Goal: Entertainment & Leisure: Consume media (video, audio)

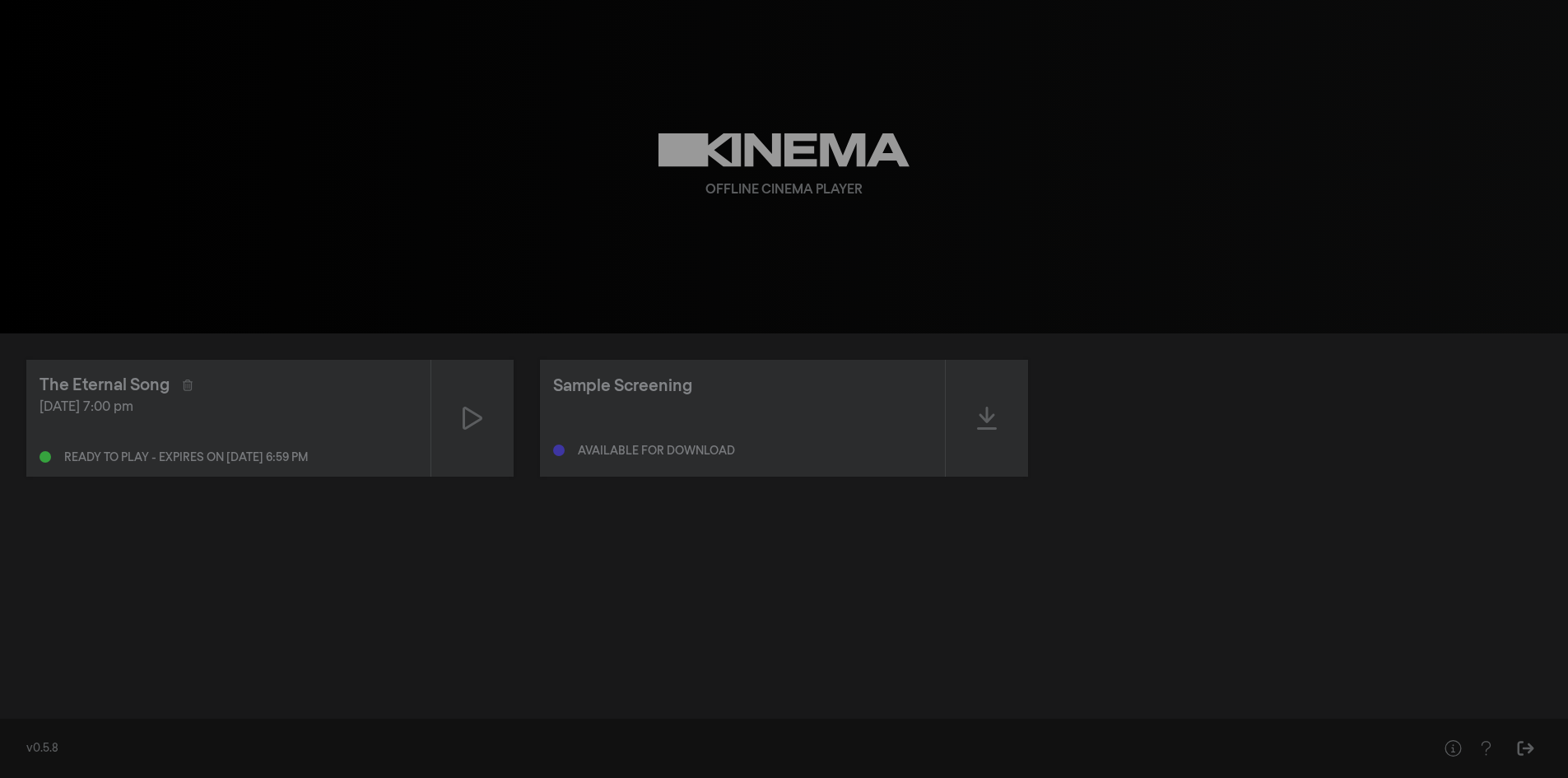
click at [461, 419] on div at bounding box center [473, 419] width 82 height 117
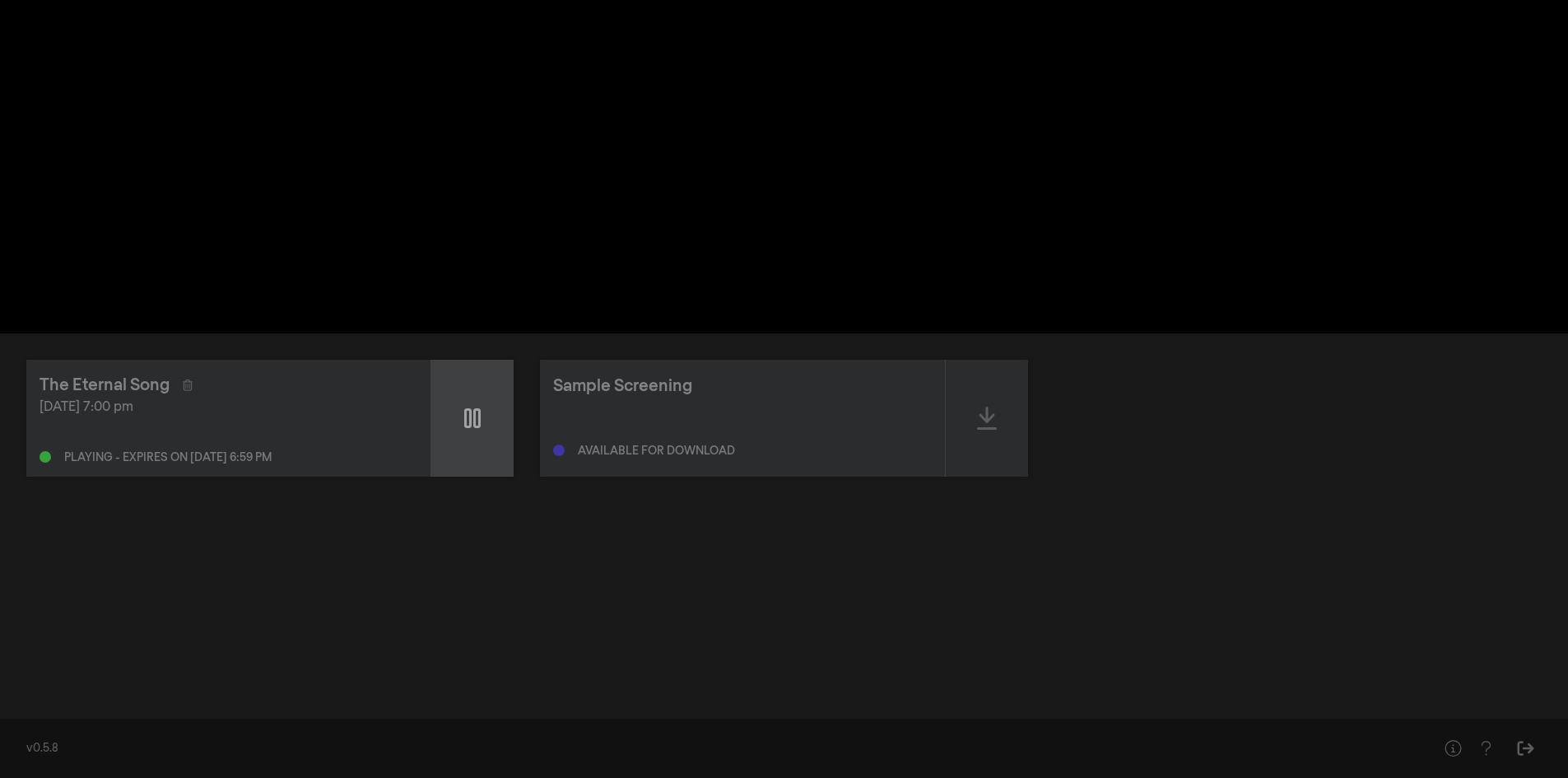
click at [461, 415] on div at bounding box center [473, 419] width 82 height 117
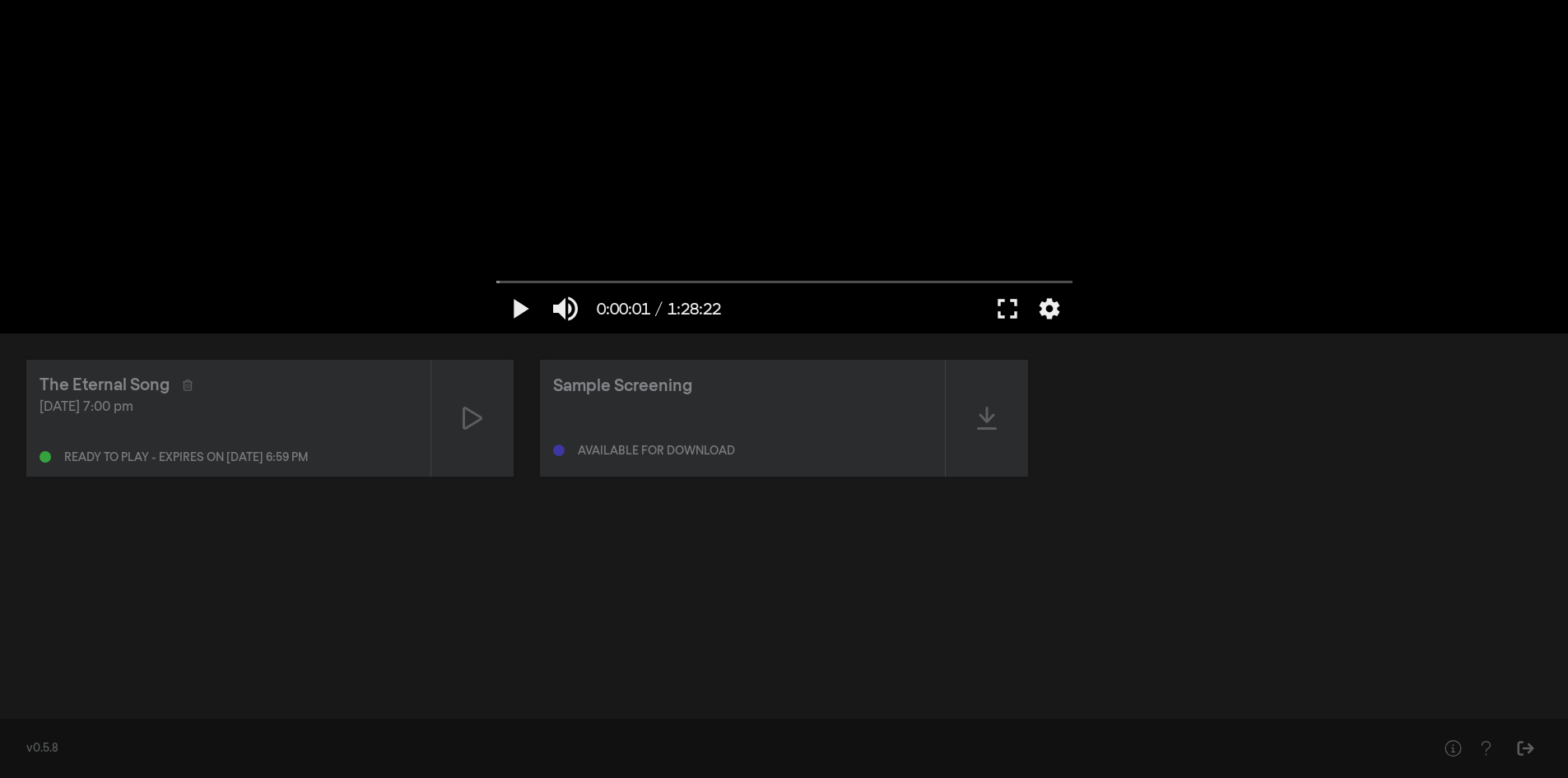
click at [1021, 682] on div "The Eternal Song Sep 11, 2025 at 7:00 pm Ready to play - expires on Sep 12, 202…" at bounding box center [784, 520] width 1568 height 374
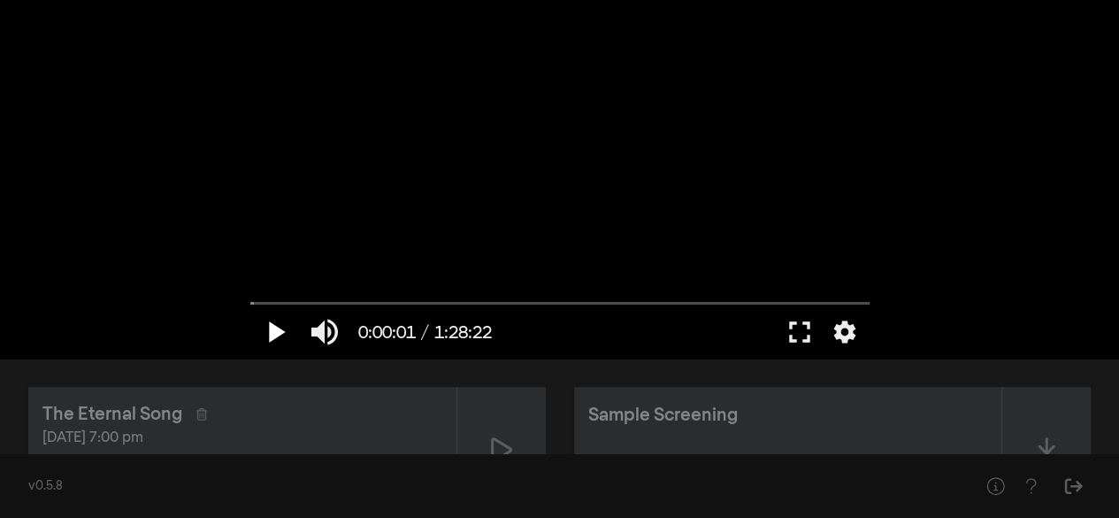
click at [271, 334] on button "play_arrow" at bounding box center [275, 331] width 50 height 53
click at [298, 302] on input "Seek" at bounding box center [559, 302] width 619 height 11
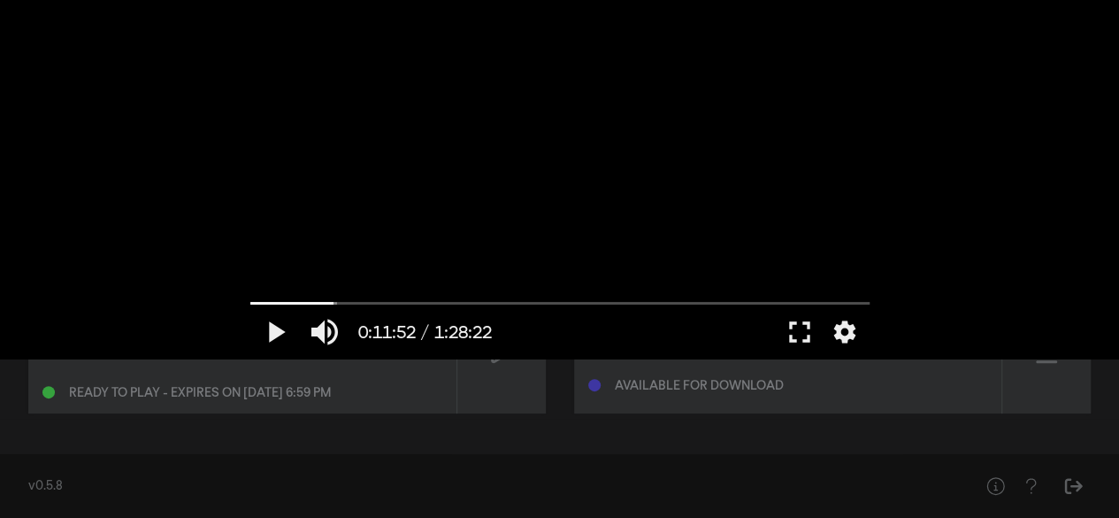
click at [479, 151] on div at bounding box center [560, 179] width 637 height 358
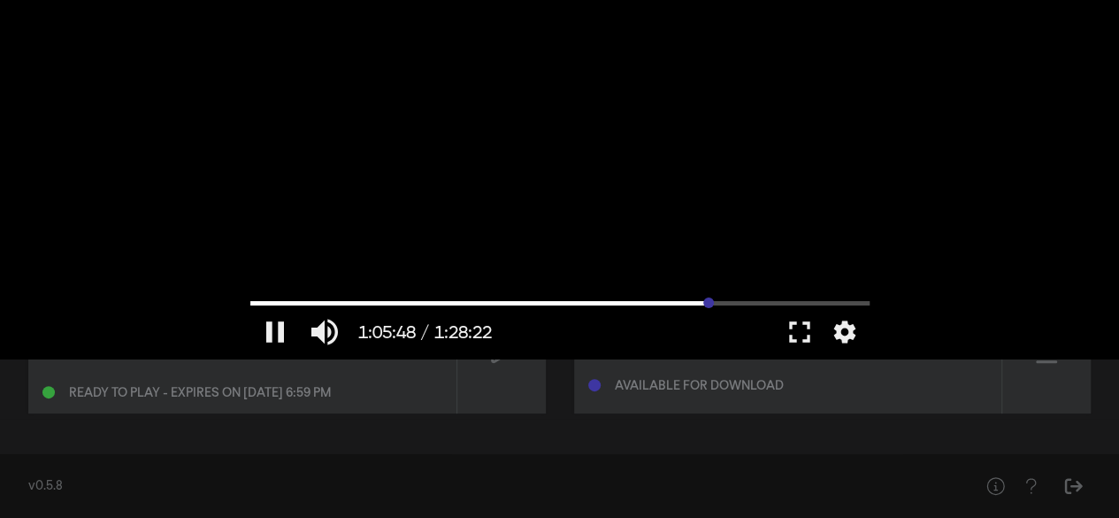
click at [708, 297] on input "Seek" at bounding box center [559, 302] width 619 height 11
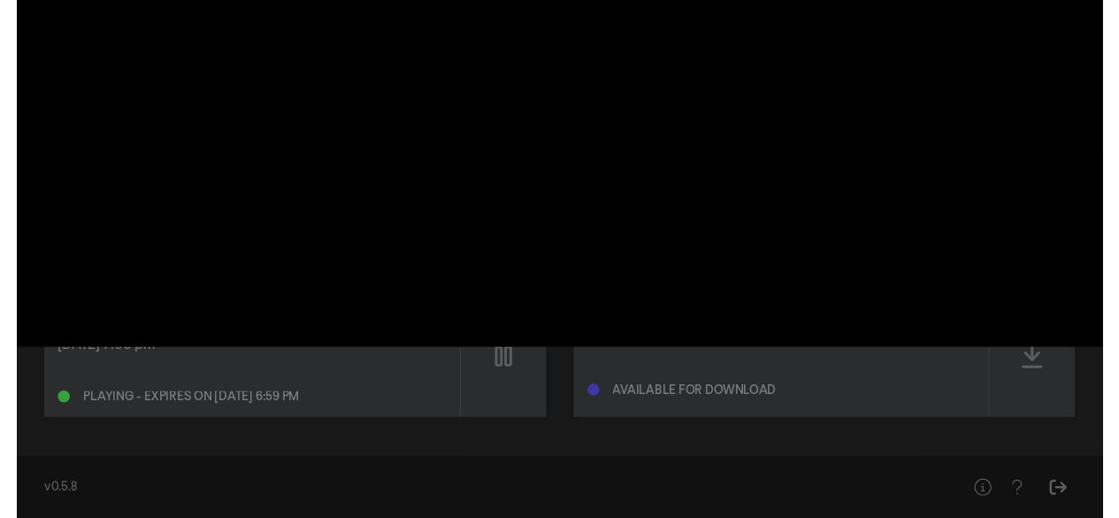
scroll to position [0, 0]
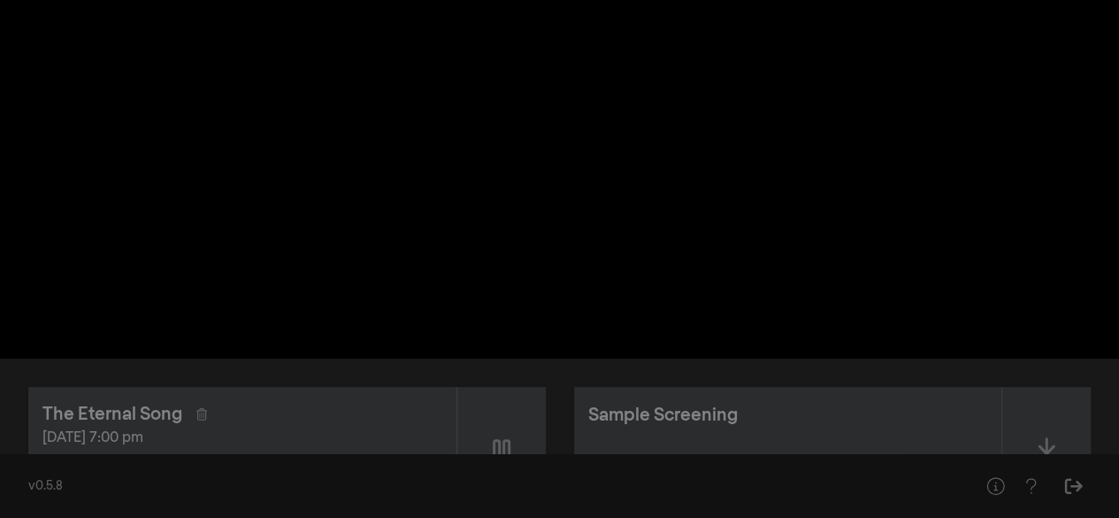
click at [676, 380] on div "The Eternal Song Sep 11, 2025 at 7:00 pm Playing - expires on Sep 12, 2025 at 6…" at bounding box center [559, 449] width 1119 height 182
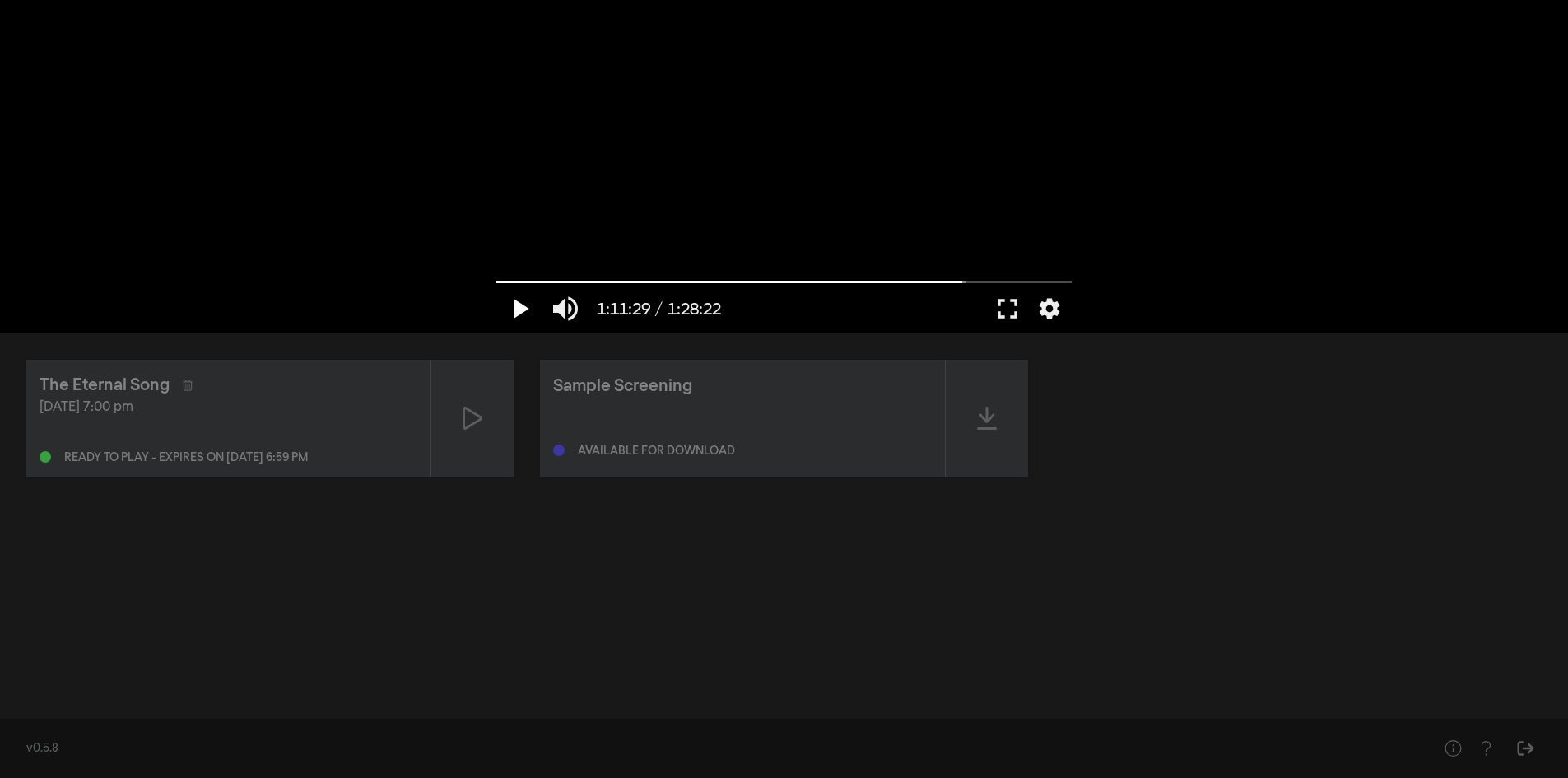
click at [511, 302] on button "play_arrow" at bounding box center [519, 308] width 47 height 49
type input "4290.893336"
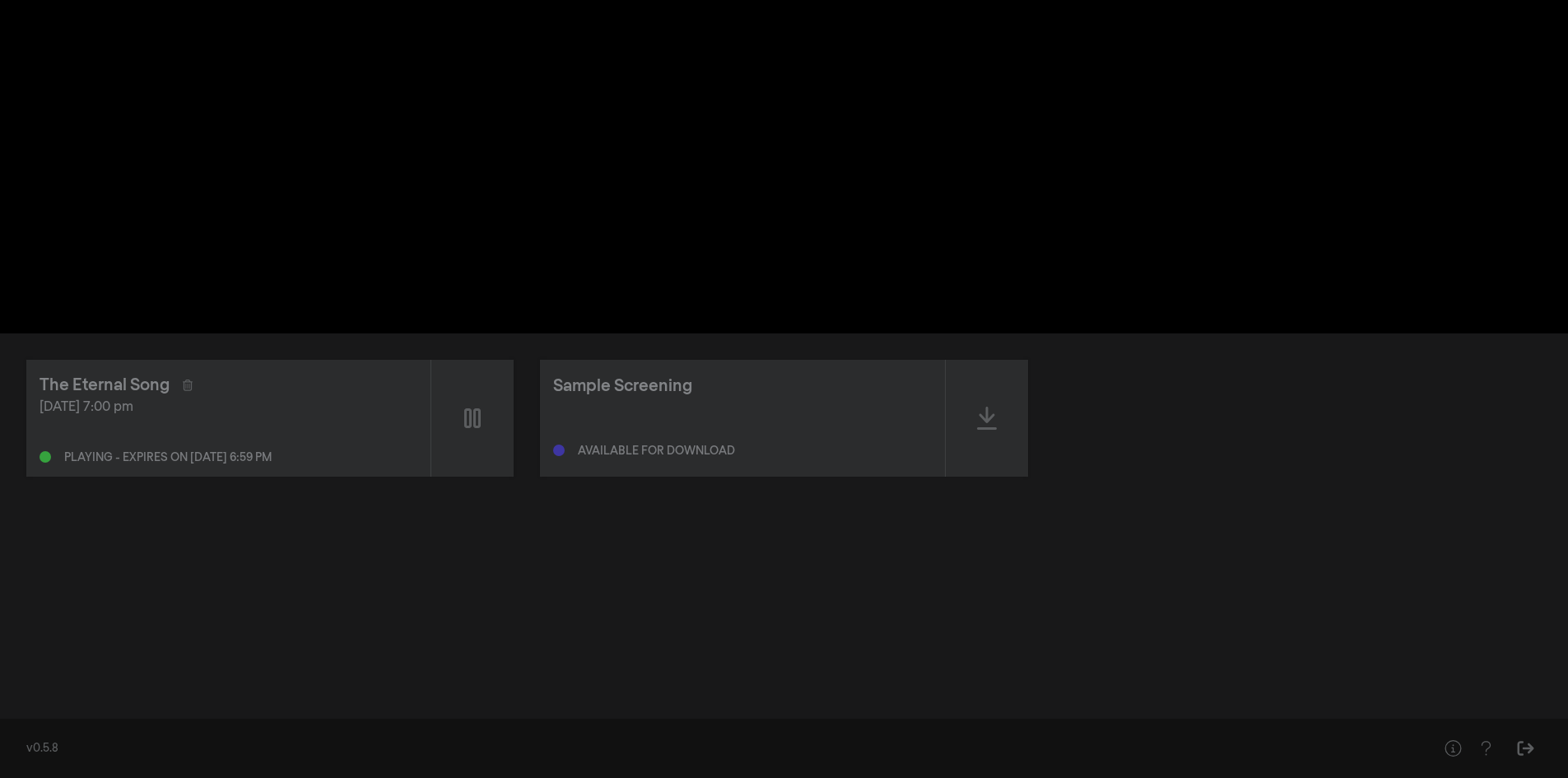
click at [496, 284] on button "pause" at bounding box center [519, 308] width 47 height 49
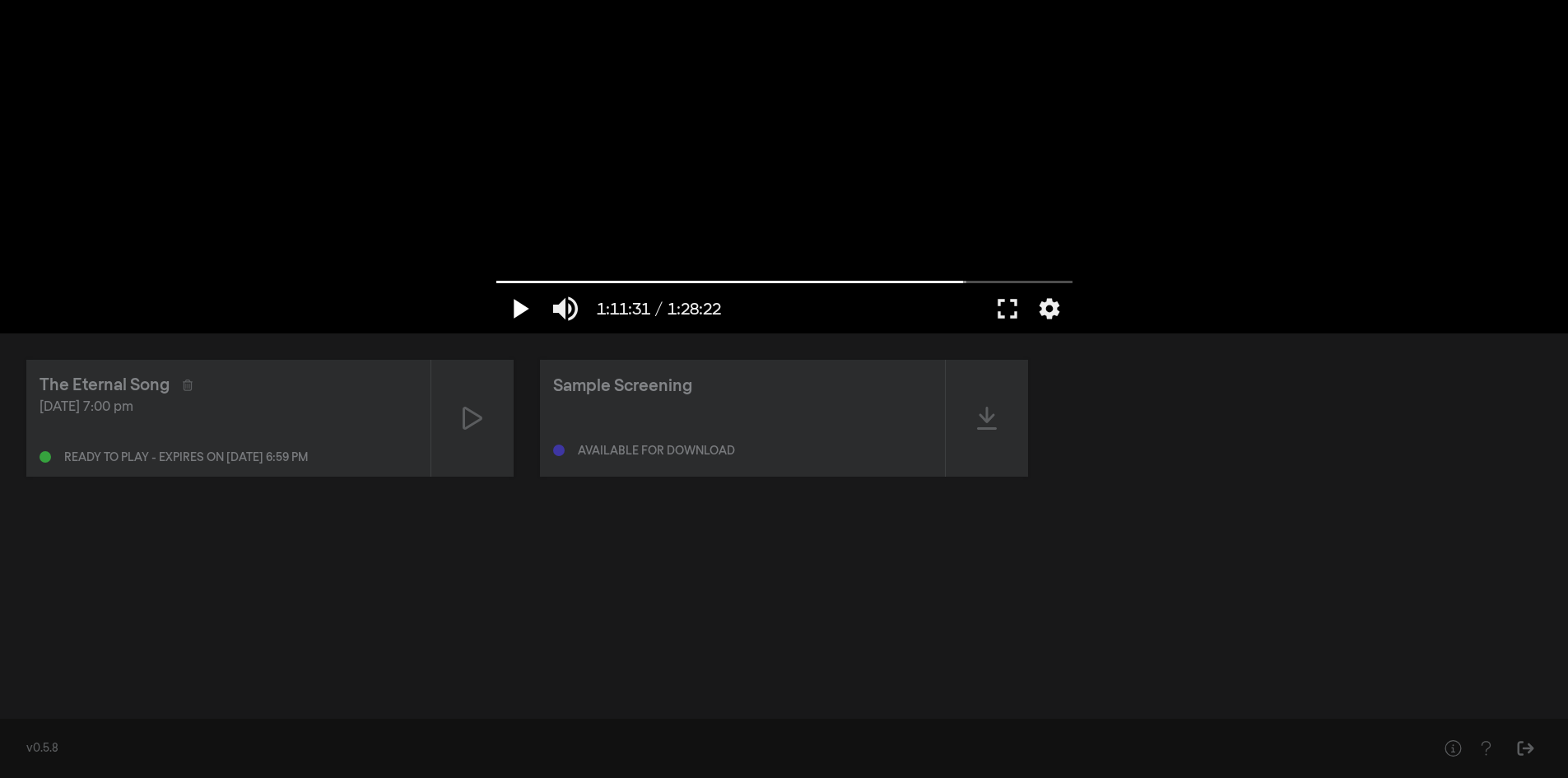
click at [516, 310] on button "play_arrow" at bounding box center [519, 308] width 47 height 49
click at [1039, 306] on button "settings" at bounding box center [1050, 308] width 38 height 49
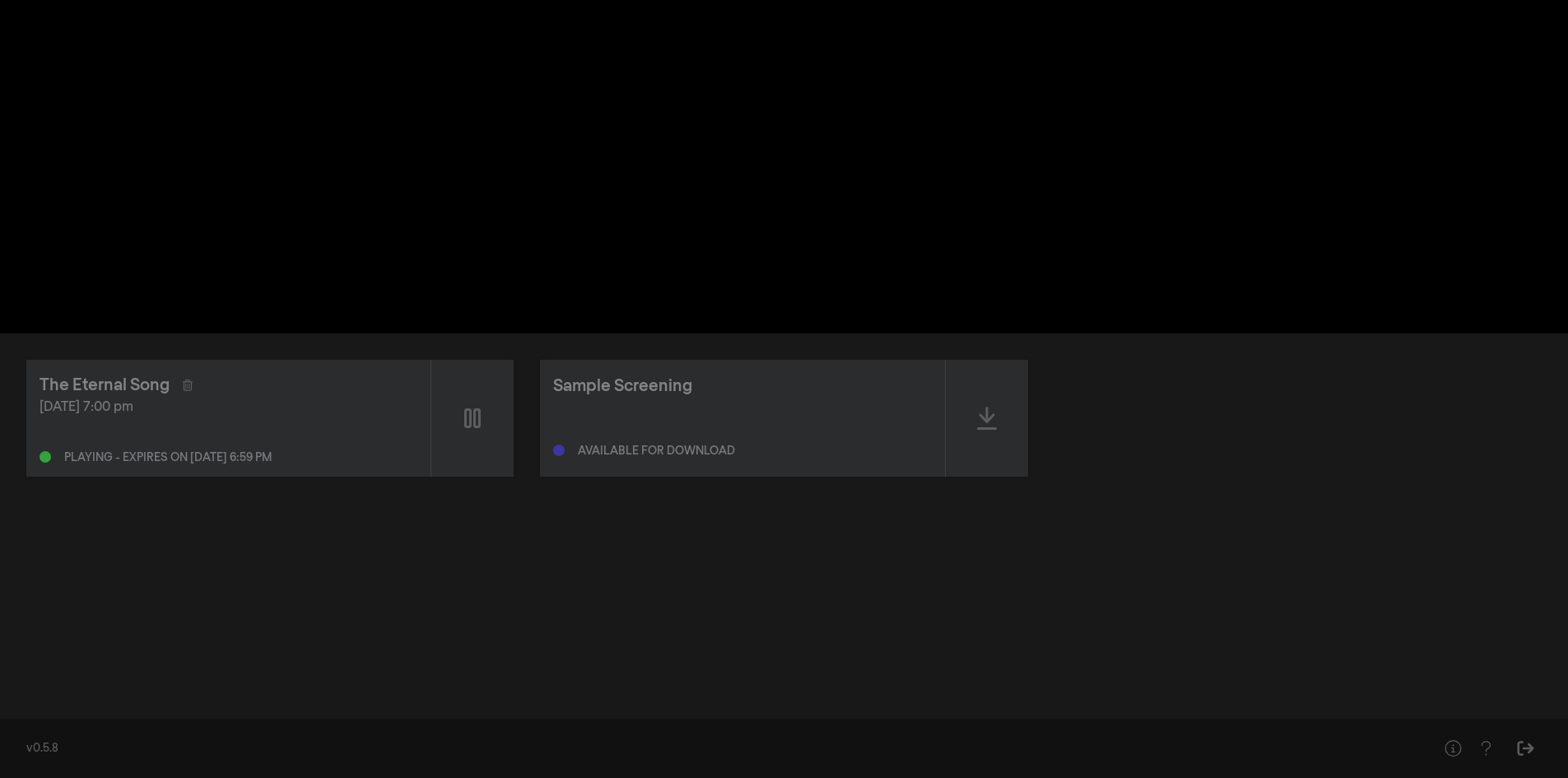
drag, startPoint x: 1160, startPoint y: 253, endPoint x: 1362, endPoint y: 717, distance: 506.1
click at [1362, 0] on div "pause 1:11:36 / 1:28:22 volume_up fullscreen settings closed_caption Captions O…" at bounding box center [784, 0] width 1568 height 0
click at [1356, 526] on div "The Eternal Song Sep 11, 2025 at 7:00 pm Playing - expires on Sep 12, 2025 at 6…" at bounding box center [784, 520] width 1568 height 374
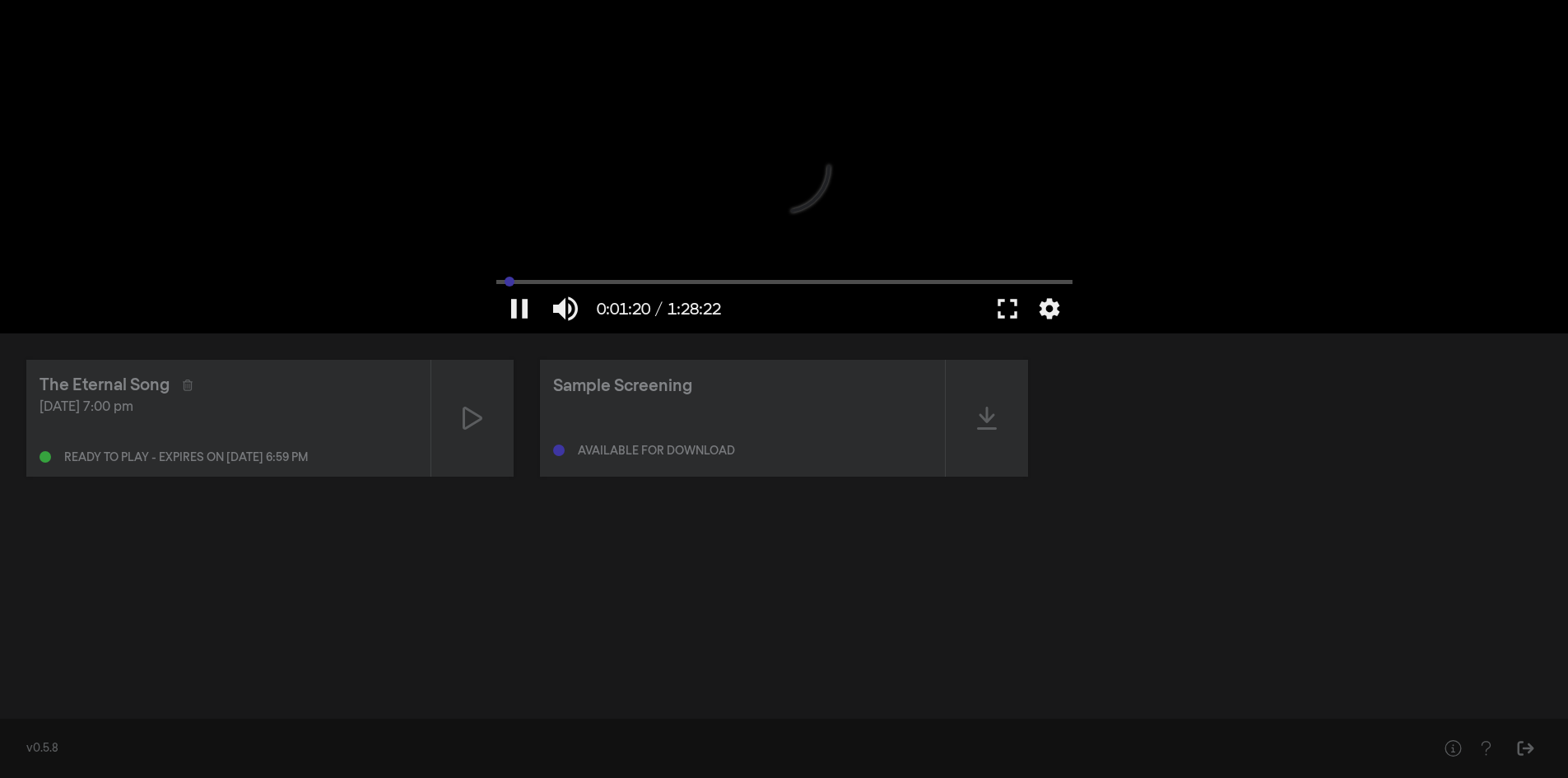
click at [510, 282] on input "Seek" at bounding box center [784, 281] width 576 height 10
type input "85.628"
click at [570, 308] on button "volume_up" at bounding box center [566, 308] width 47 height 49
type input "0"
type input "86.410425"
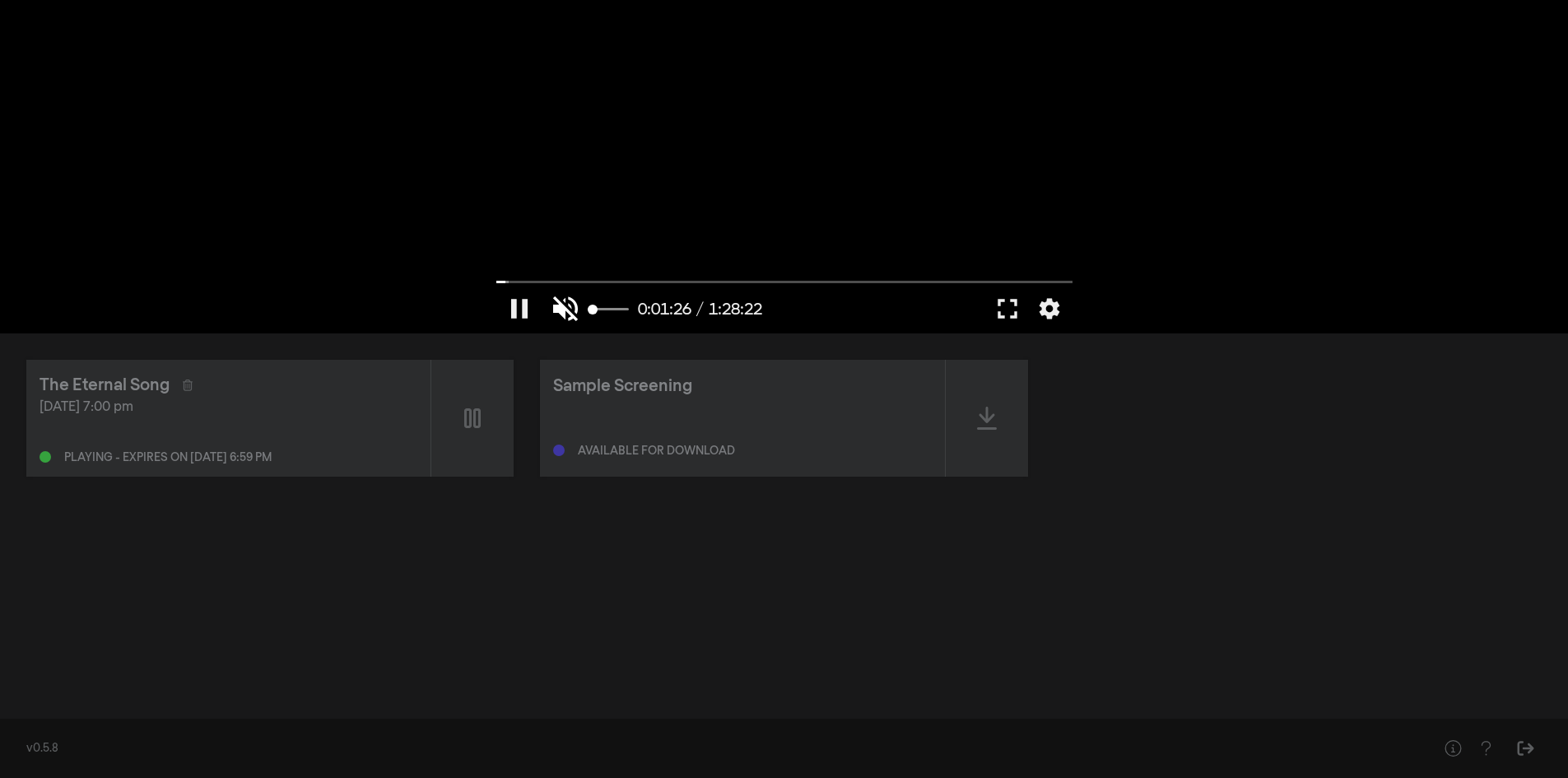
click at [570, 308] on button "volume_off" at bounding box center [566, 308] width 47 height 49
type input "1"
type input "88.188971"
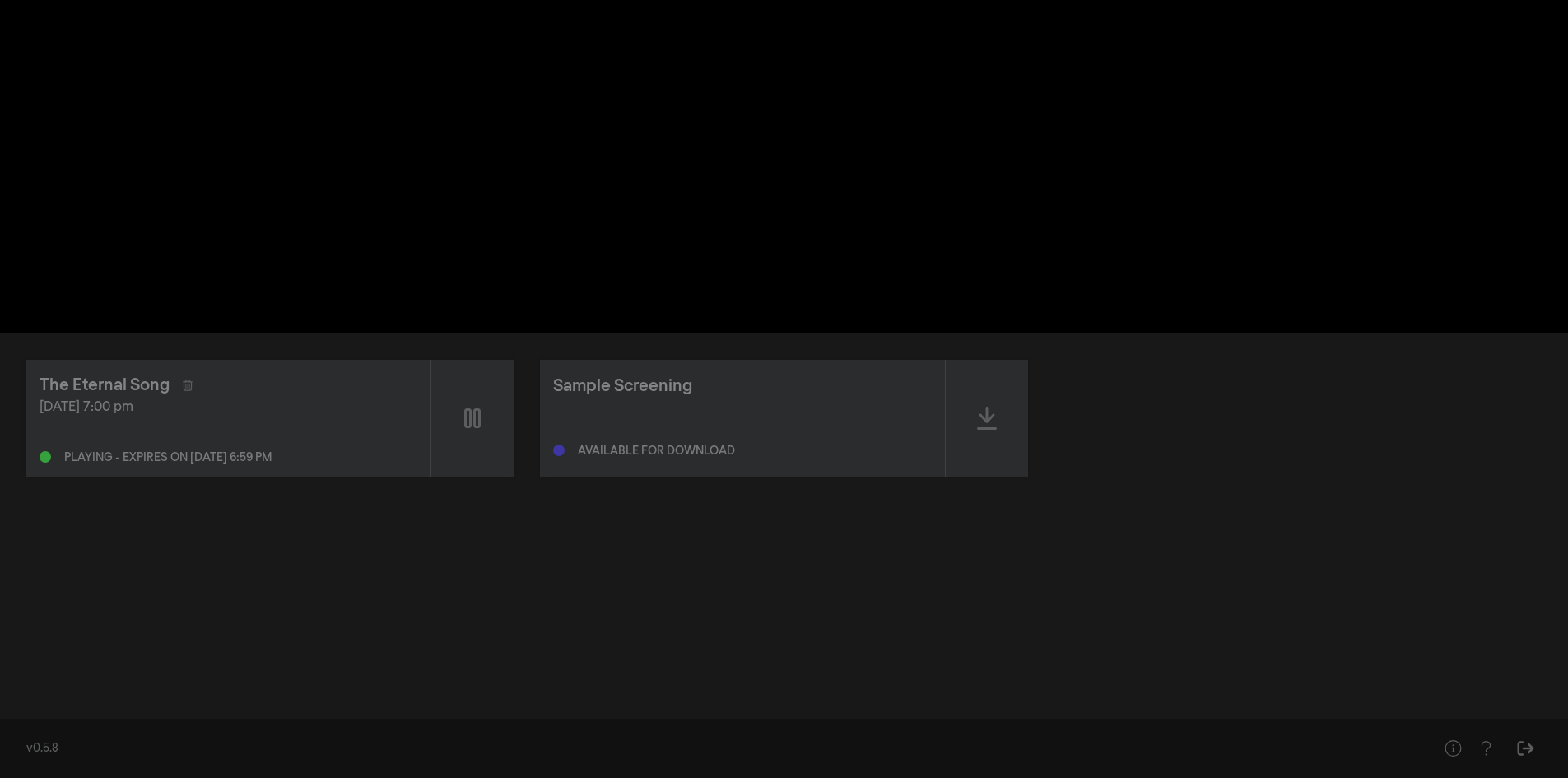
type input "88.593032"
click at [543, 284] on button "volume_up" at bounding box center [566, 308] width 47 height 49
type input "0"
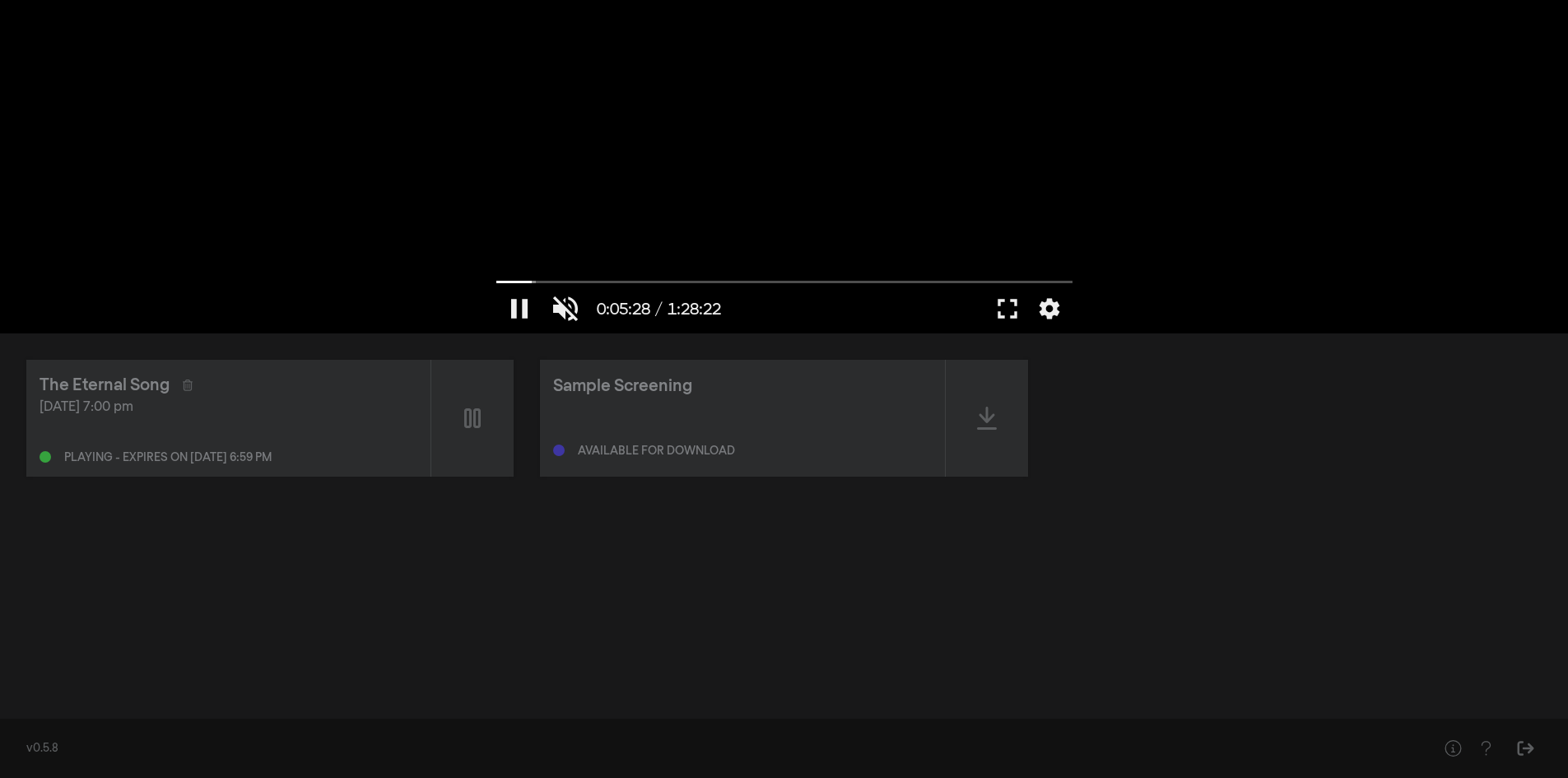
click at [933, 178] on div at bounding box center [784, 167] width 593 height 333
drag, startPoint x: 933, startPoint y: 178, endPoint x: 556, endPoint y: 315, distance: 401.1
click at [556, 315] on div "play_arrow 0:05:28 / 1:28:22 volume_off fullscreen settings closed_caption Capt…" at bounding box center [784, 167] width 593 height 333
type input "328.922223"
click at [556, 315] on button "volume_off" at bounding box center [566, 308] width 47 height 49
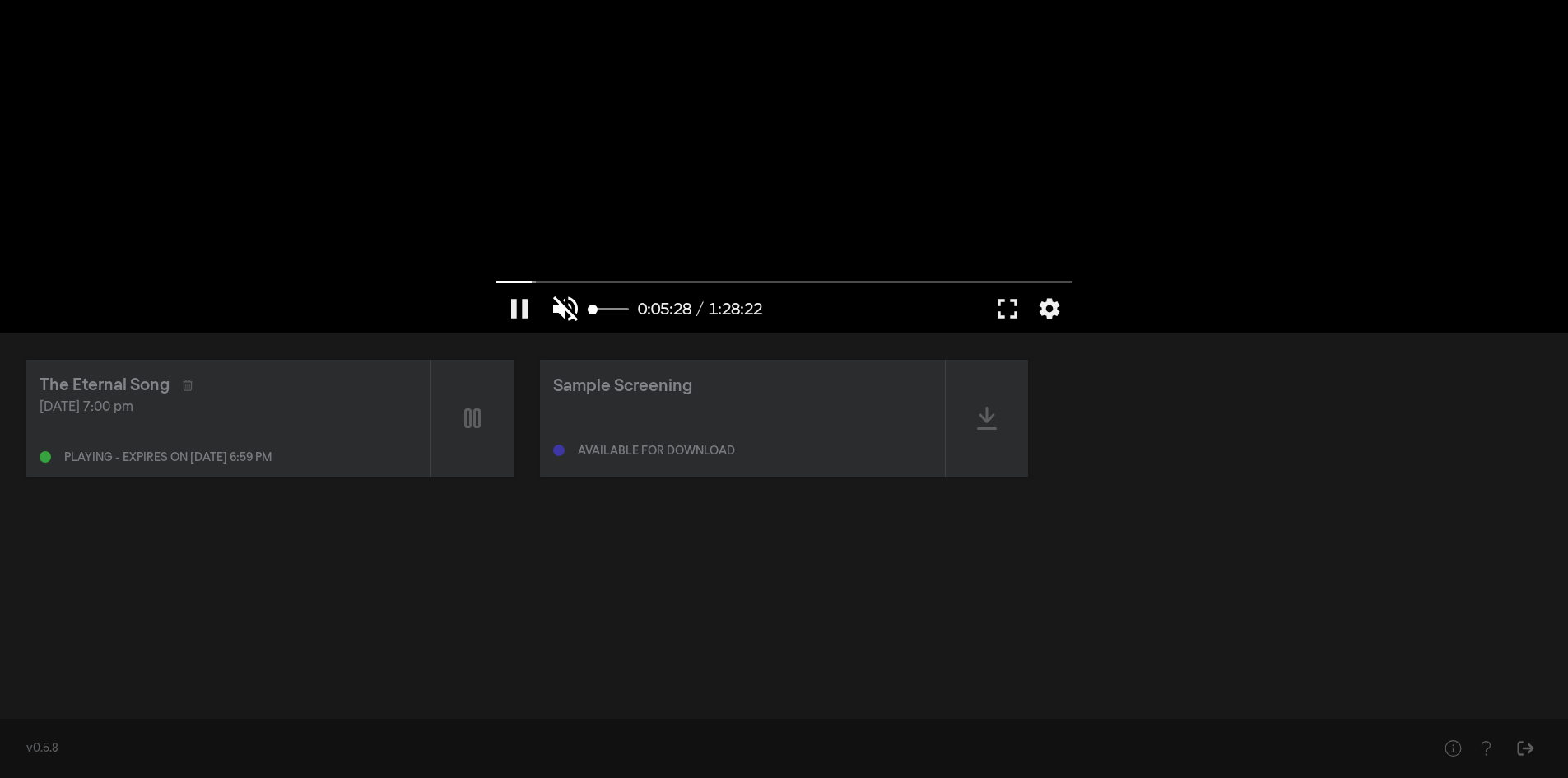
type input "1"
click at [639, 278] on input "Seek" at bounding box center [784, 281] width 576 height 10
click at [608, 211] on div at bounding box center [784, 167] width 593 height 333
type input "1295.980279"
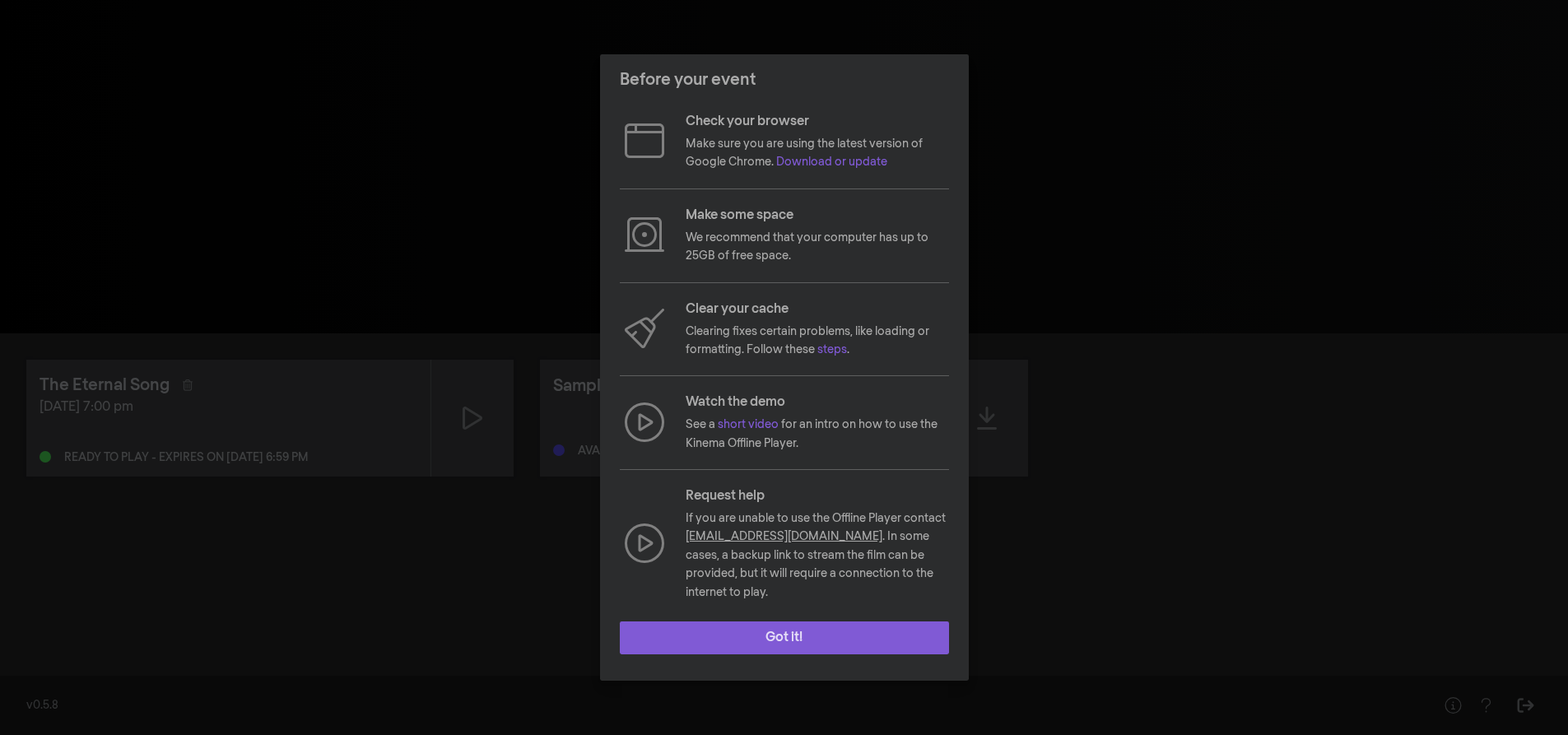
click at [730, 623] on button "Got it!" at bounding box center [784, 637] width 329 height 33
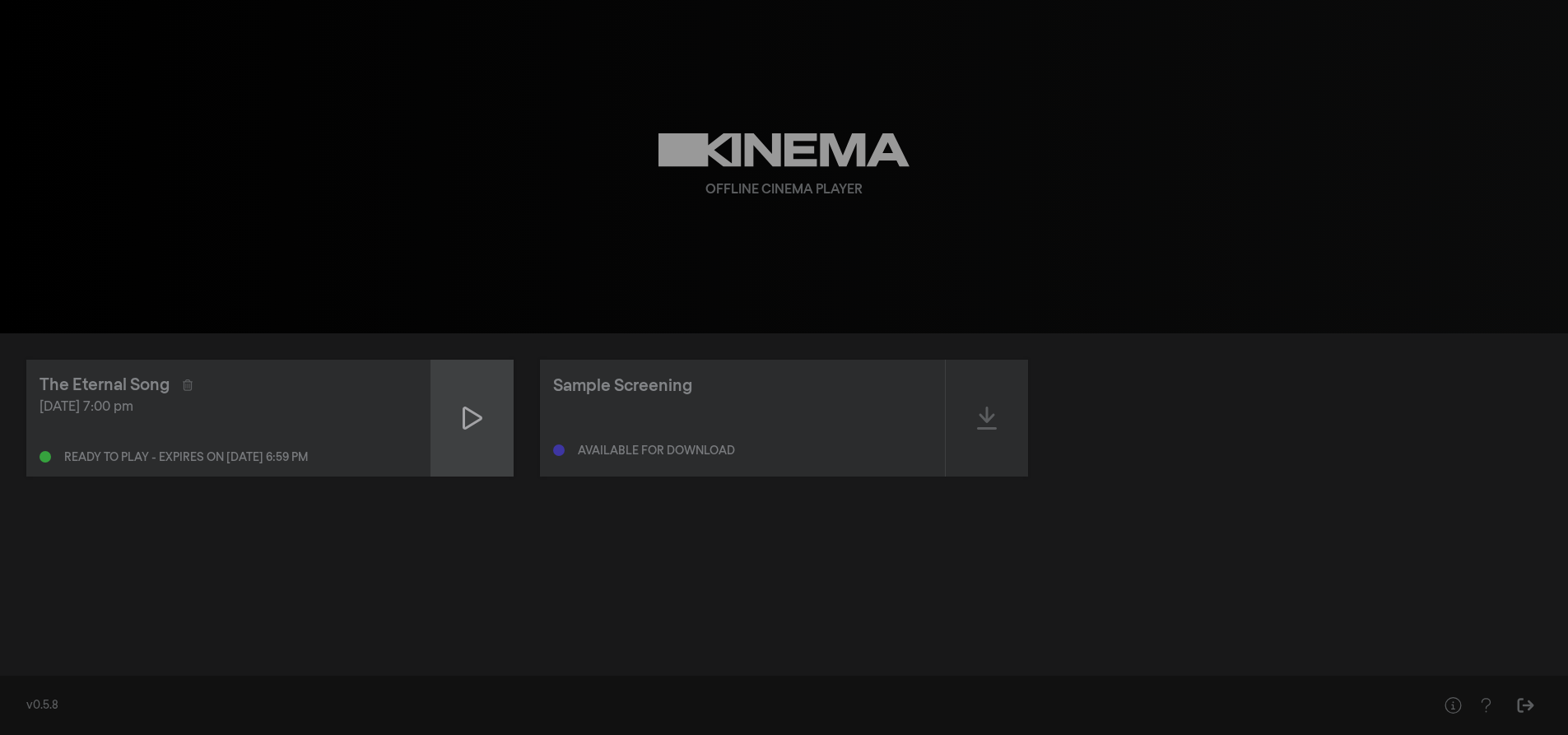
click at [472, 411] on icon at bounding box center [472, 418] width 20 height 23
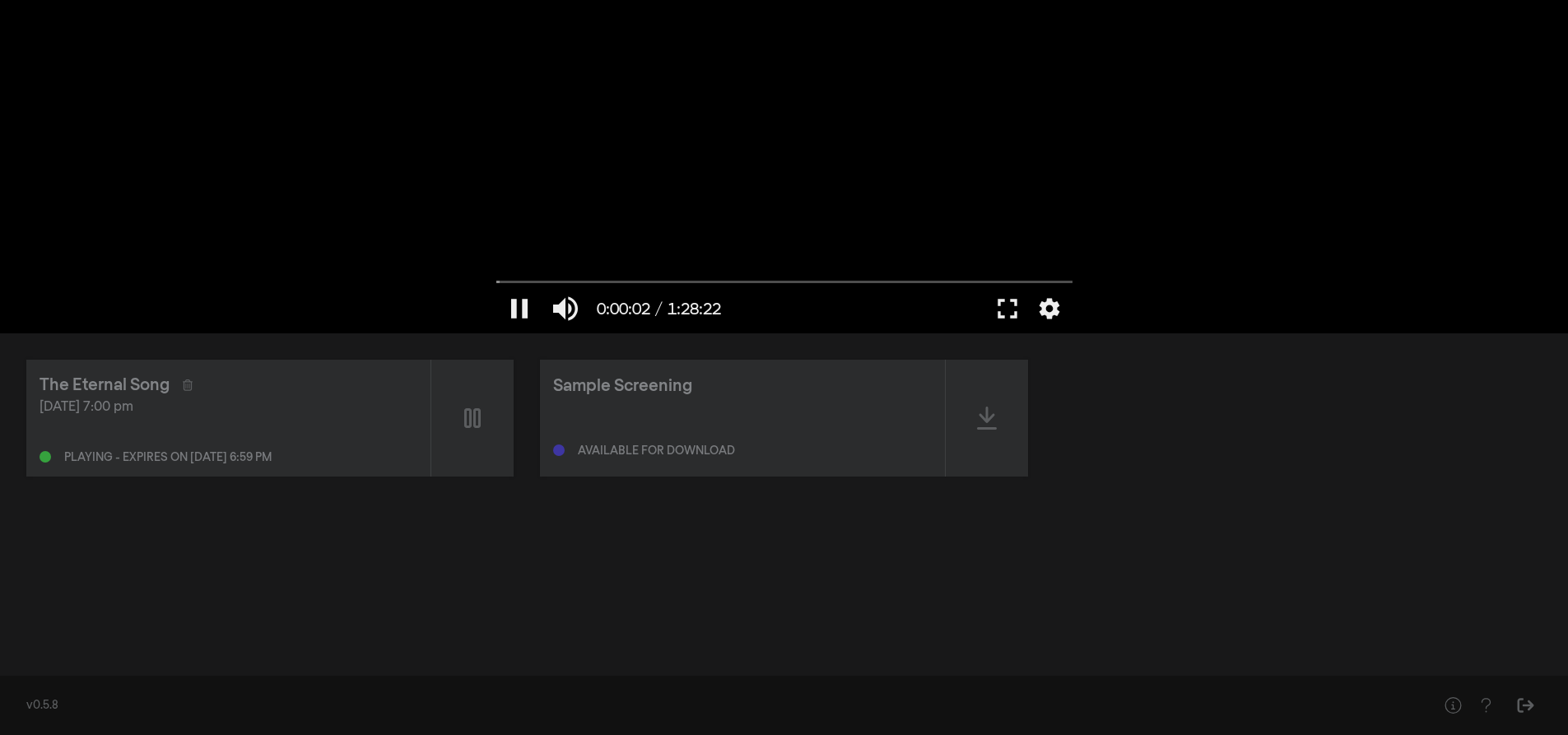
click at [876, 229] on div at bounding box center [784, 167] width 593 height 333
click at [954, 128] on div at bounding box center [784, 167] width 593 height 333
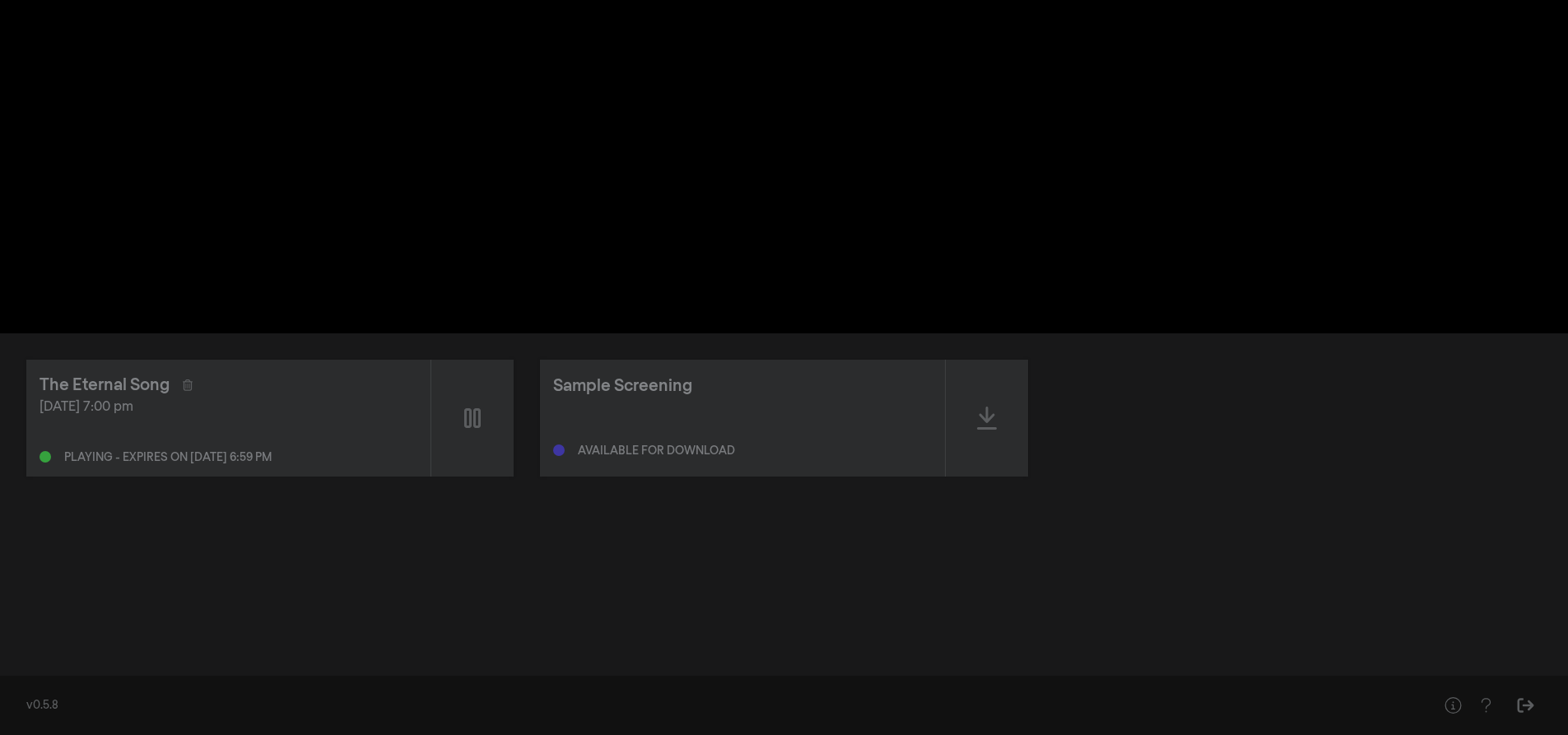
click at [1326, 107] on div "pause 0:00:58 / 1:28:22 volume_up fullscreen settings closed_caption Captions O…" at bounding box center [784, 167] width 1568 height 333
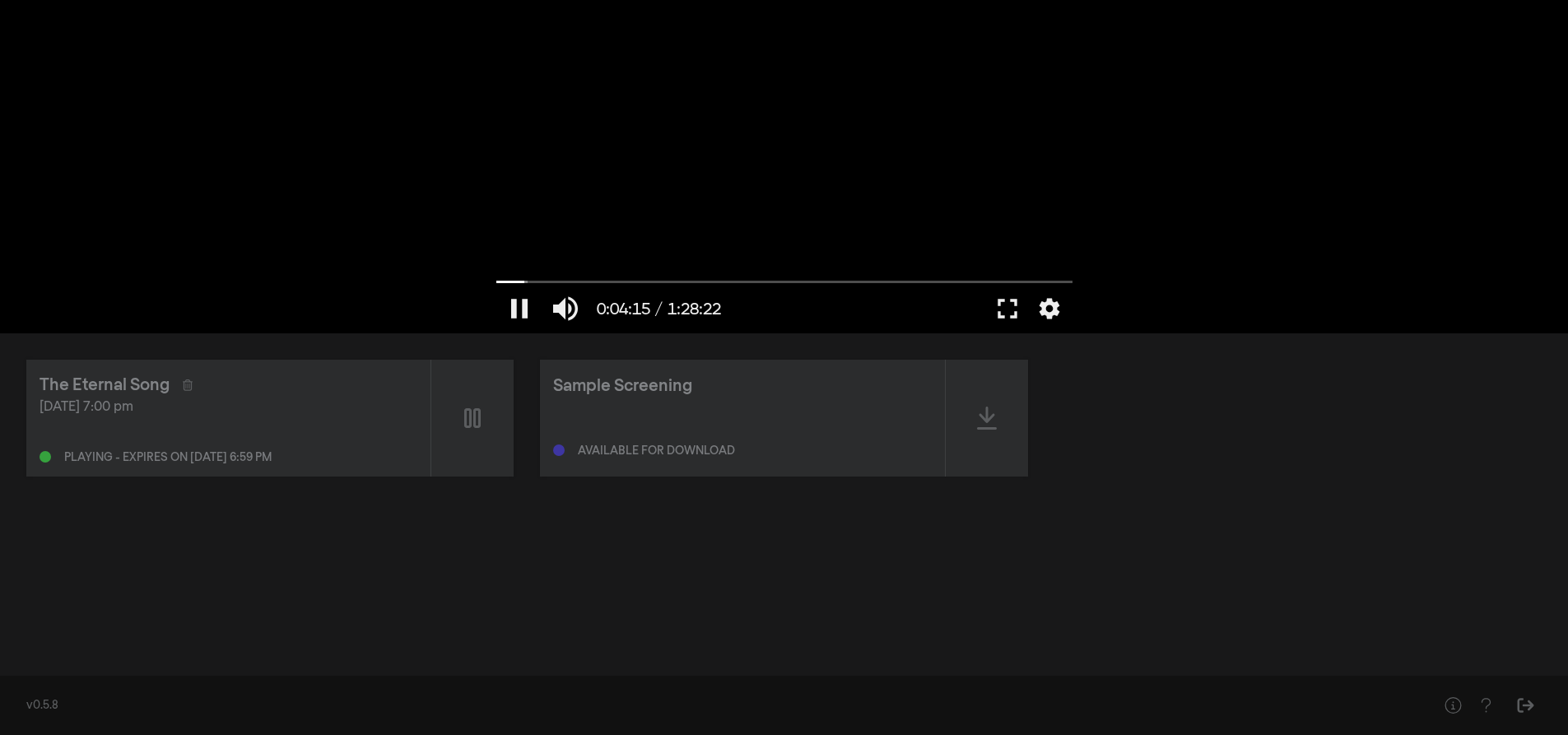
click at [791, 174] on div at bounding box center [784, 167] width 593 height 333
drag, startPoint x: 519, startPoint y: 281, endPoint x: 460, endPoint y: 288, distance: 59.4
click at [496, 287] on input "Seek" at bounding box center [784, 282] width 576 height 10
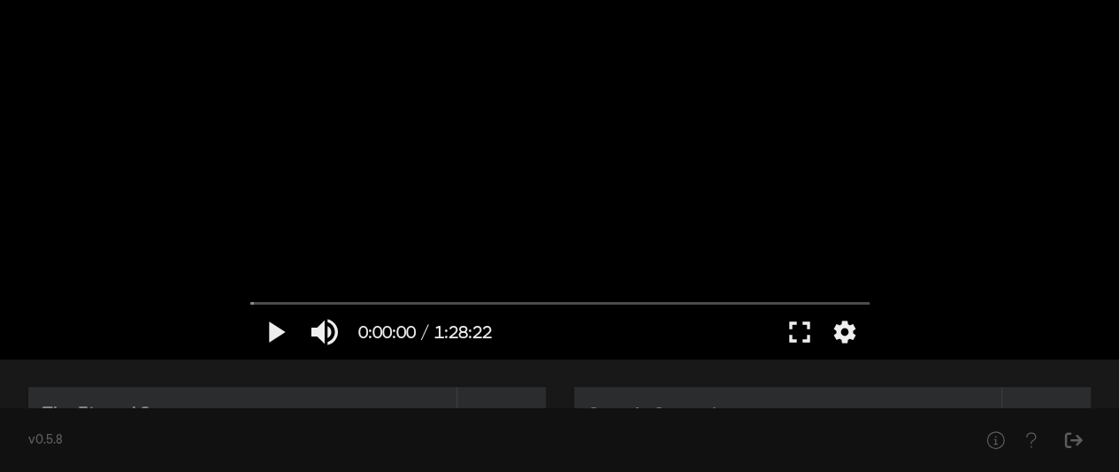
click at [439, 126] on div at bounding box center [560, 179] width 637 height 358
click at [653, 206] on div at bounding box center [560, 179] width 637 height 358
click at [803, 338] on button "fullscreen" at bounding box center [800, 331] width 50 height 53
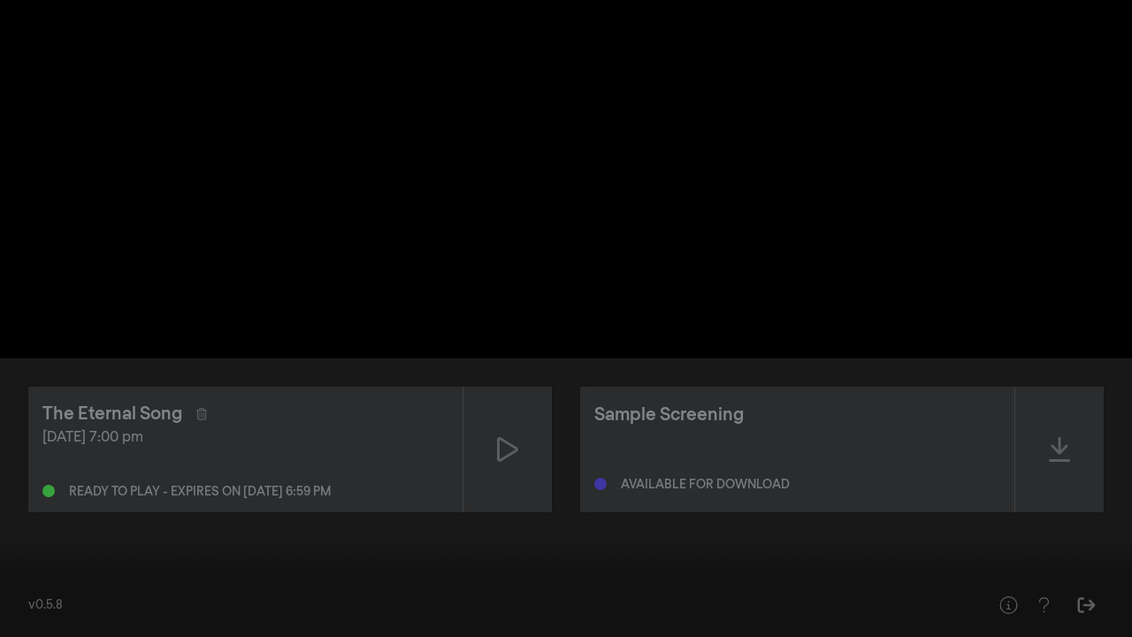
click at [803, 461] on div at bounding box center [566, 318] width 1132 height 637
click at [1047, 610] on button "fullscreen_exit" at bounding box center [1054, 610] width 50 height 53
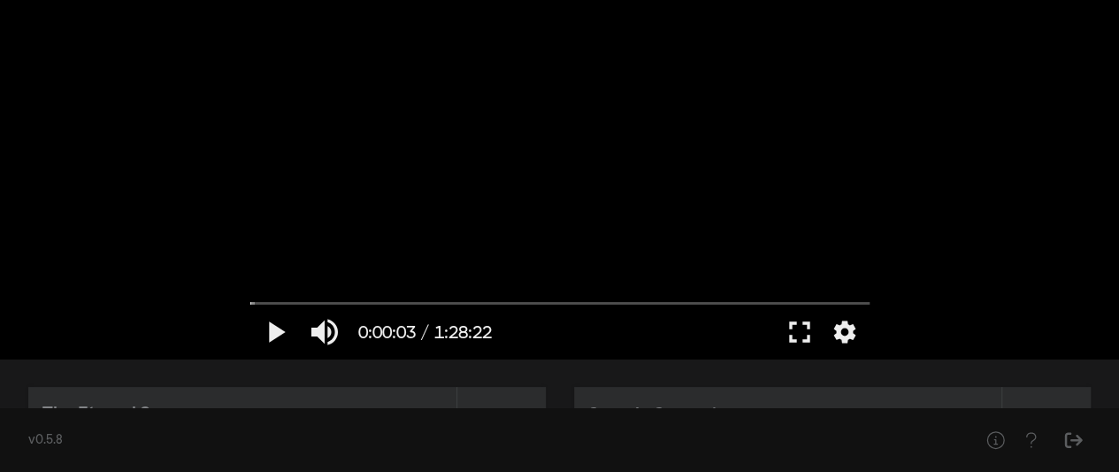
click at [423, 104] on div at bounding box center [560, 179] width 637 height 358
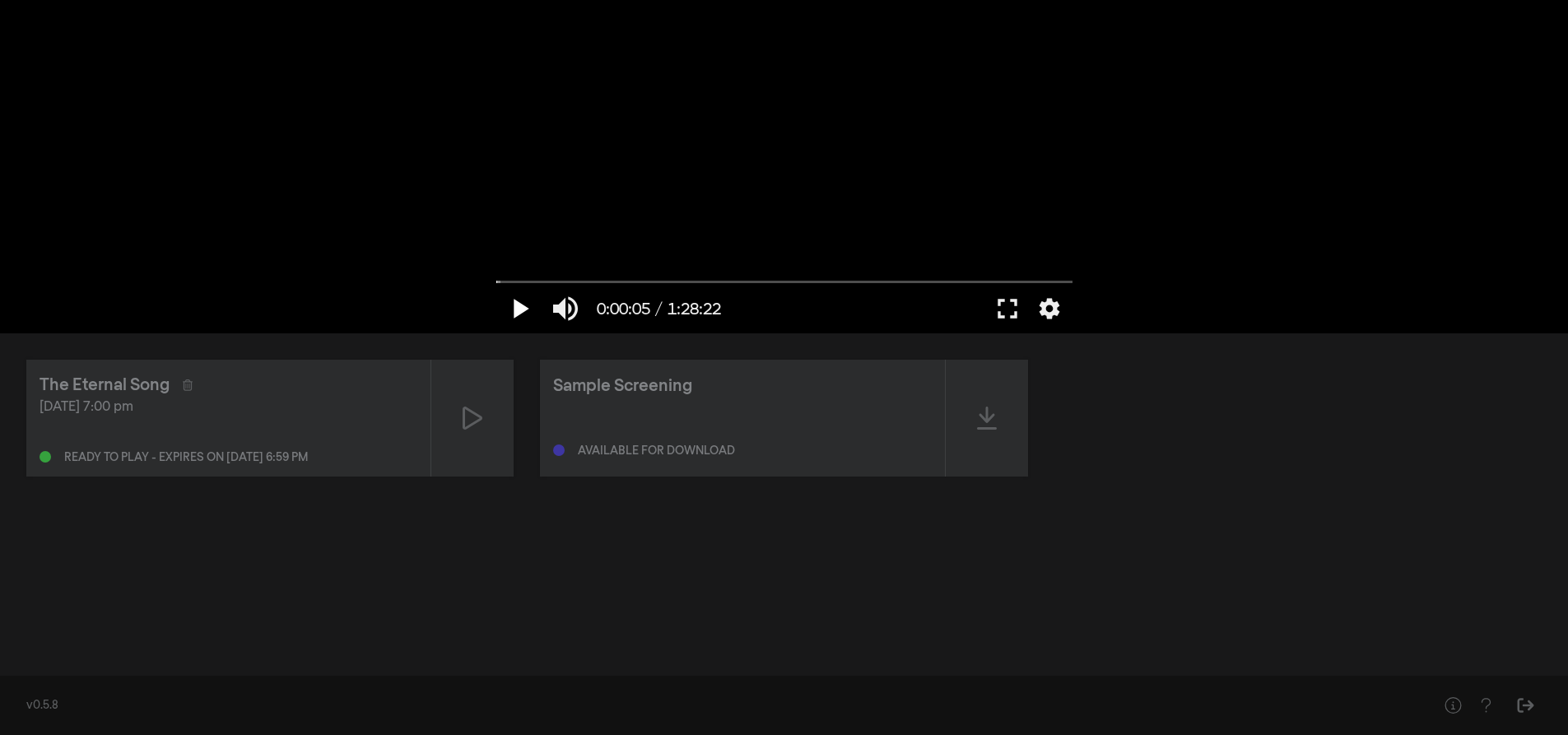
click at [513, 311] on button "play_arrow" at bounding box center [519, 308] width 47 height 49
click at [618, 279] on input "Seek" at bounding box center [784, 281] width 576 height 10
click at [618, 210] on div at bounding box center [784, 167] width 593 height 333
click at [1005, 189] on div at bounding box center [784, 167] width 593 height 333
click at [997, 247] on div at bounding box center [784, 167] width 593 height 333
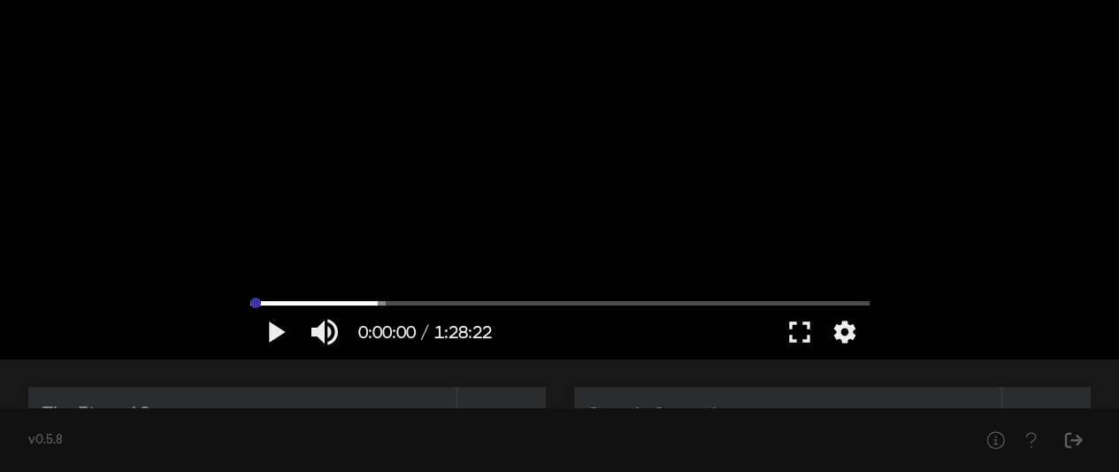
click at [250, 299] on input "Seek" at bounding box center [559, 302] width 619 height 11
type input "0.083416"
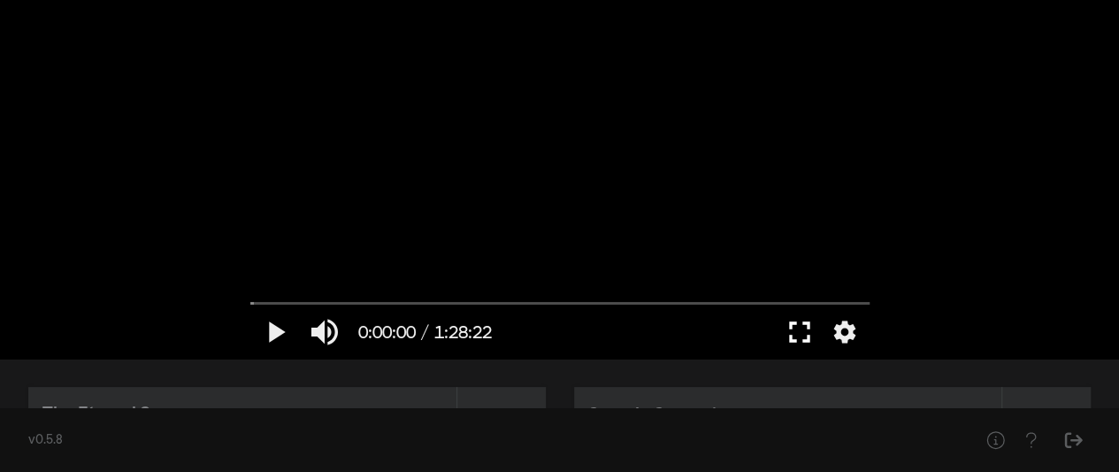
click at [805, 339] on button "fullscreen" at bounding box center [800, 331] width 50 height 53
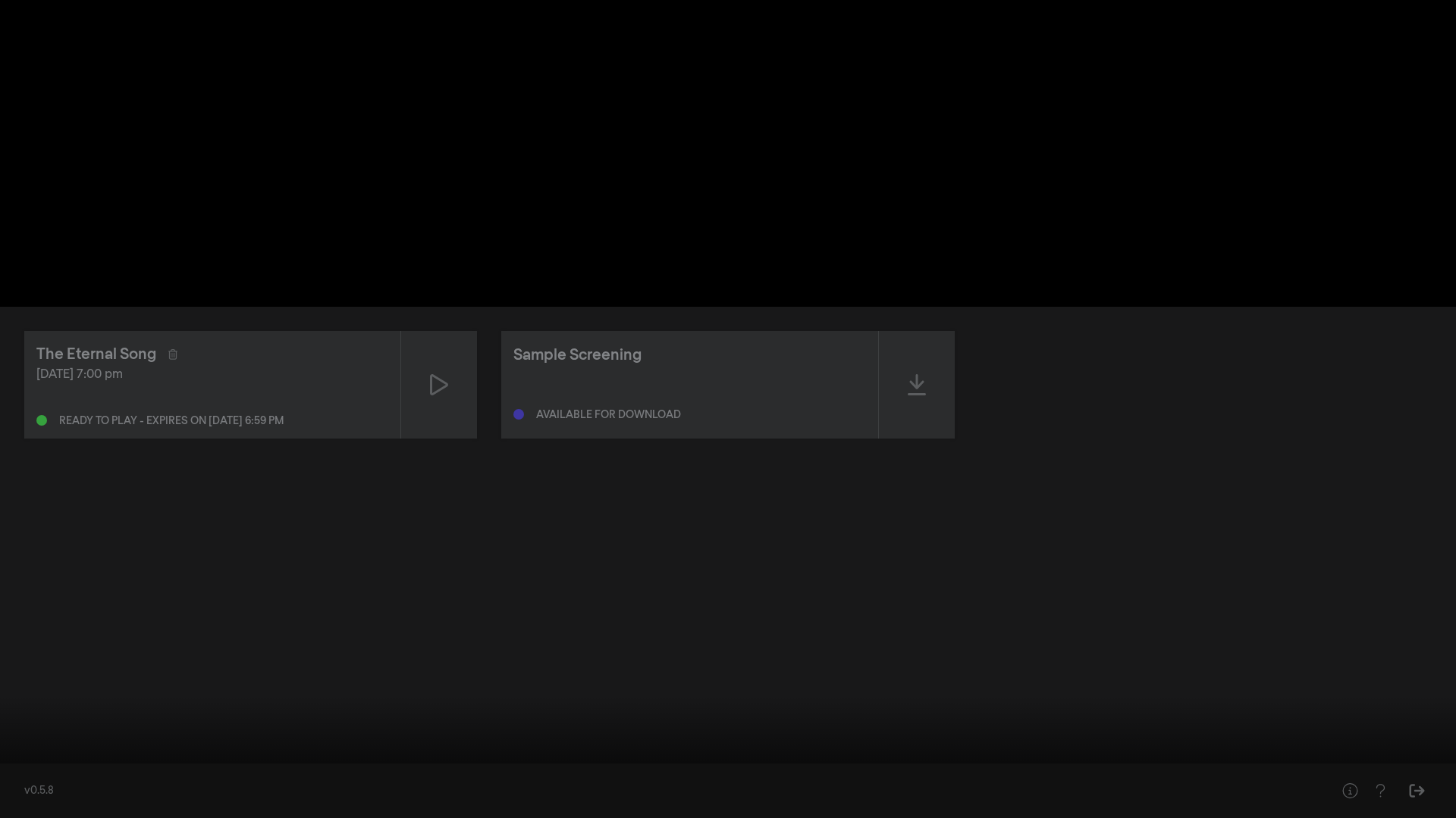
click at [1367, 676] on button "fullscreen_exit" at bounding box center [1388, 795] width 43 height 45
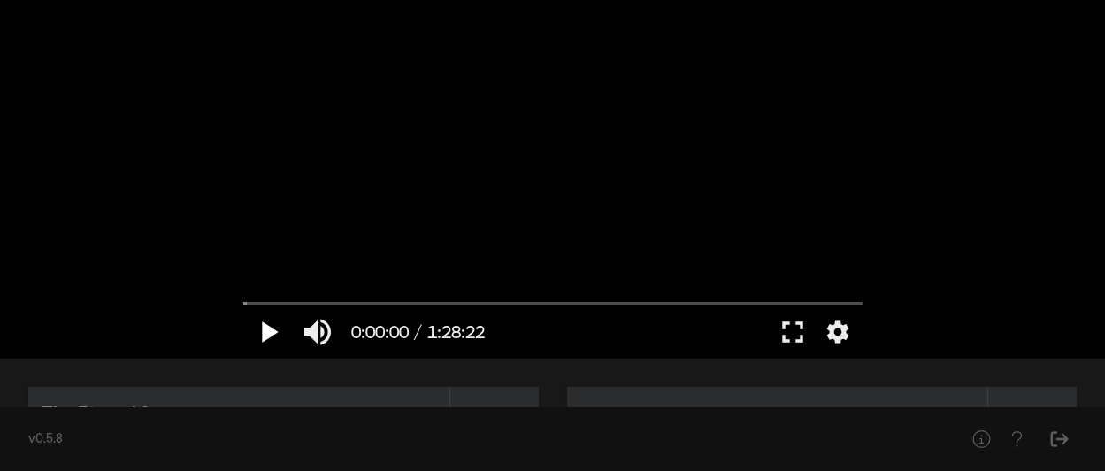
click at [261, 335] on button "play_arrow" at bounding box center [268, 331] width 50 height 53
click at [261, 335] on button "pause" at bounding box center [268, 331] width 50 height 53
type input "1.975538"
